Goal: Find specific page/section: Find specific page/section

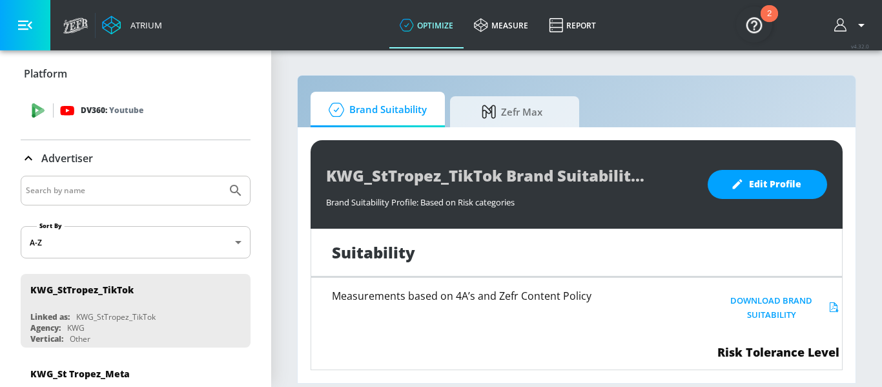
click at [45, 96] on div "DV360: Youtube" at bounding box center [136, 110] width 230 height 39
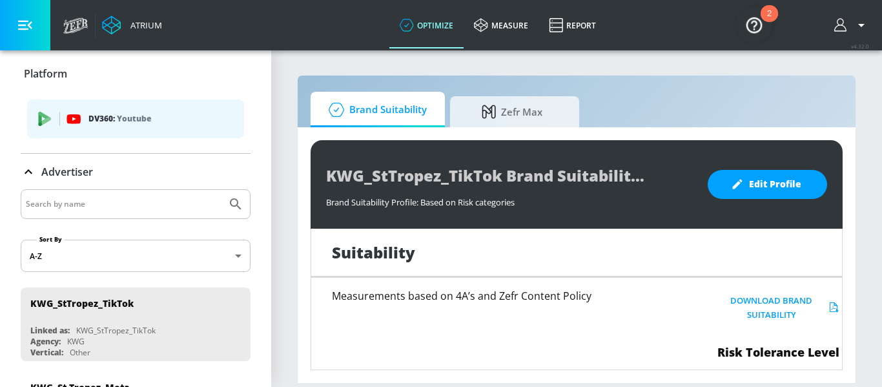
click at [45, 72] on p "Platform" at bounding box center [45, 73] width 43 height 14
click at [92, 134] on div "DV360: Youtube" at bounding box center [135, 118] width 217 height 39
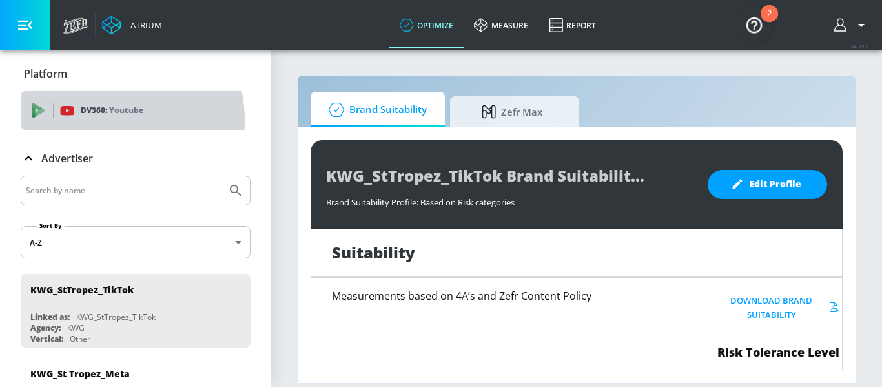
click at [102, 120] on div "DV360: Youtube" at bounding box center [136, 110] width 230 height 39
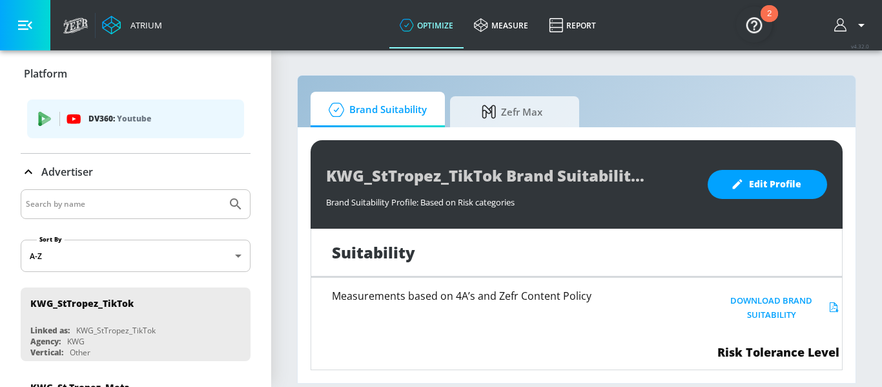
click at [28, 170] on icon at bounding box center [29, 171] width 8 height 5
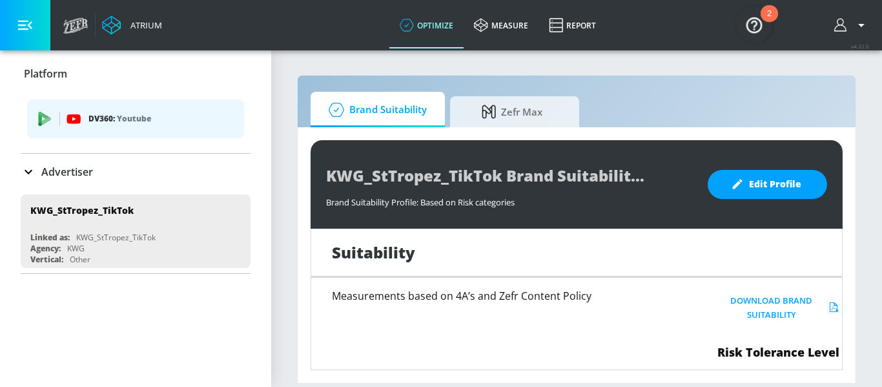
click at [43, 128] on div "DV360: Youtube" at bounding box center [135, 118] width 217 height 39
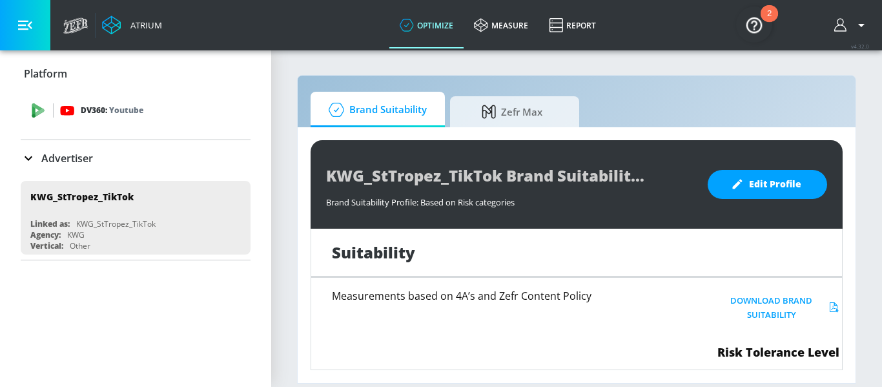
click at [37, 123] on div "DV360: Youtube" at bounding box center [136, 110] width 230 height 39
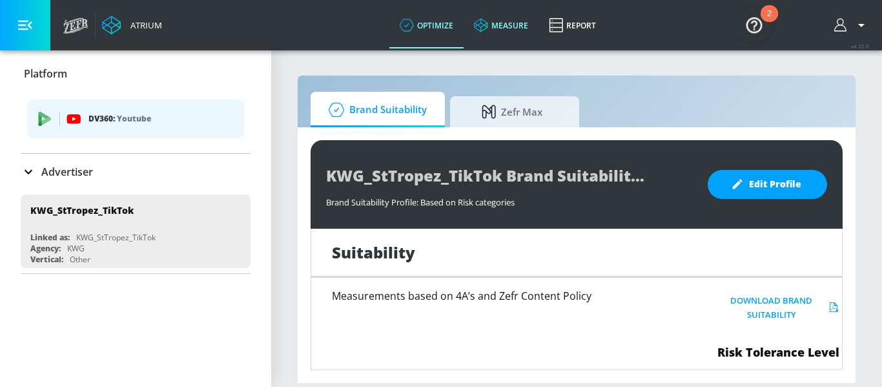
click at [509, 33] on link "measure" at bounding box center [500, 25] width 75 height 46
click at [35, 131] on div "DV360: Youtube" at bounding box center [135, 118] width 217 height 39
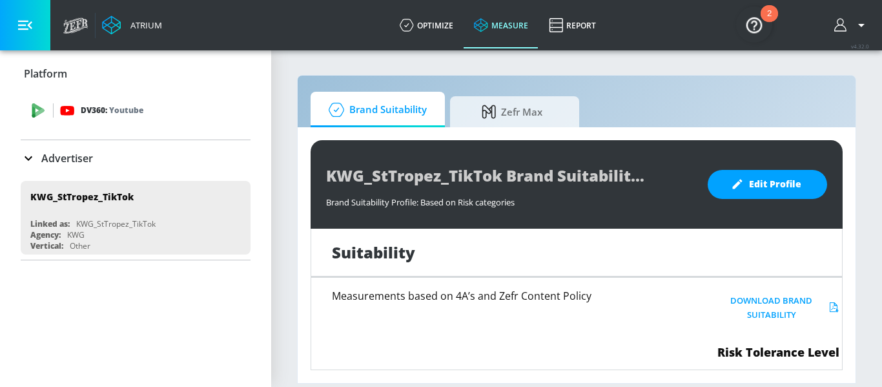
click at [28, 115] on div "DV360: Youtube" at bounding box center [136, 110] width 230 height 39
